Goal: Transaction & Acquisition: Purchase product/service

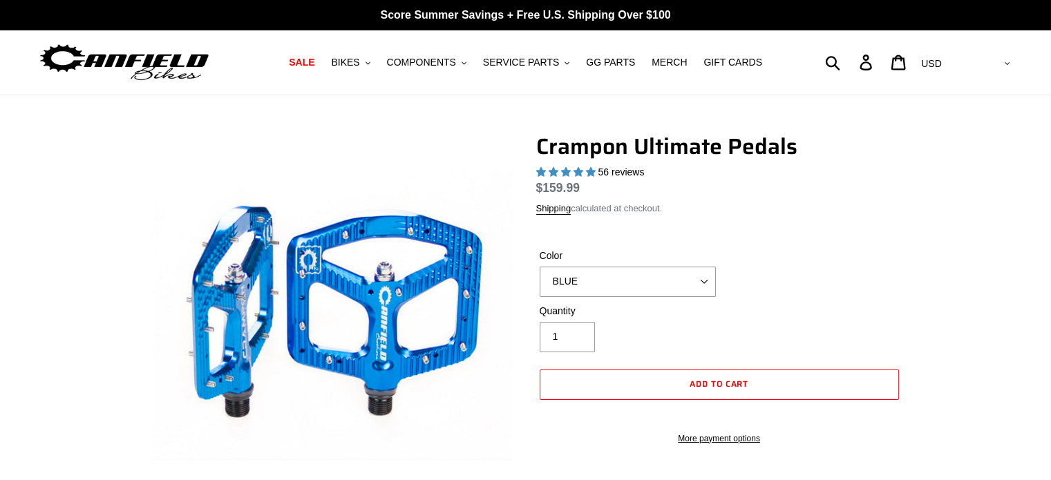
select select "highest-rating"
click at [702, 284] on select "BLUE RED PURPLE STEALTH BRONZE GREY [GEOGRAPHIC_DATA] BLACK POLISHED [GEOGRAPHI…" at bounding box center [627, 282] width 176 height 30
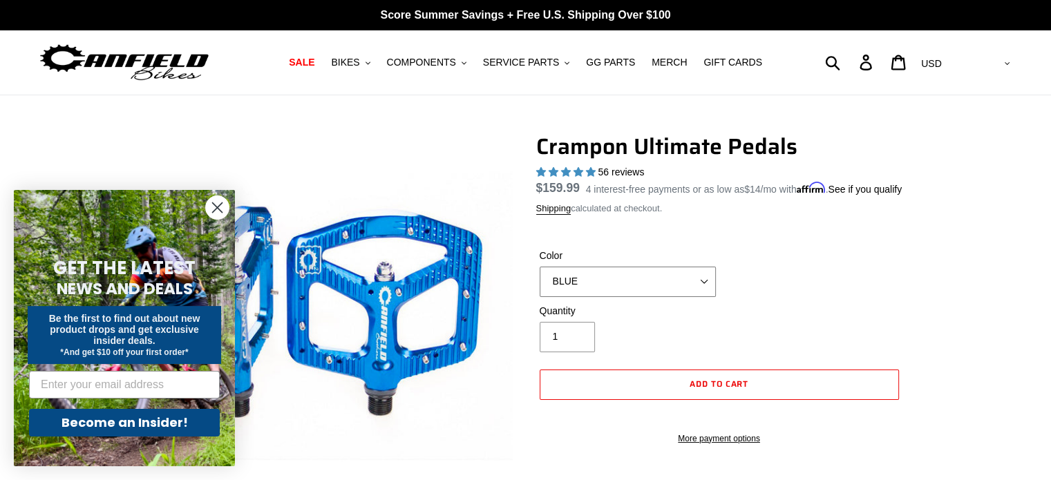
select select "GOLD"
click at [539, 283] on select "BLUE RED PURPLE STEALTH BRONZE GREY [GEOGRAPHIC_DATA] BLACK POLISHED [GEOGRAPHI…" at bounding box center [627, 282] width 176 height 30
